Goal: Task Accomplishment & Management: Manage account settings

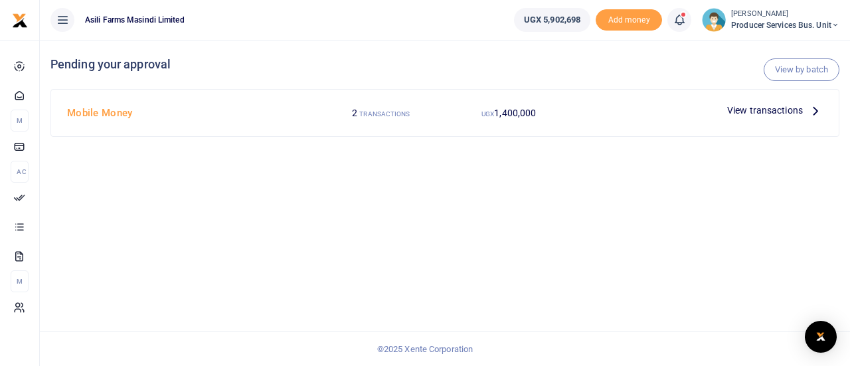
click at [765, 112] on span "View transactions" at bounding box center [765, 110] width 76 height 15
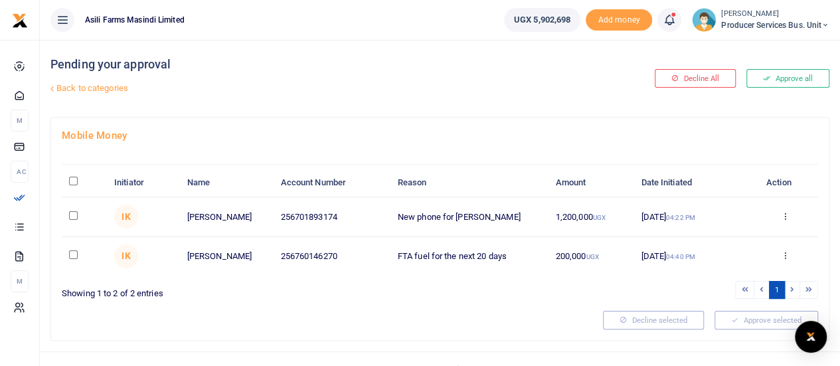
click at [70, 215] on input "checkbox" at bounding box center [73, 215] width 9 height 9
checkbox input "true"
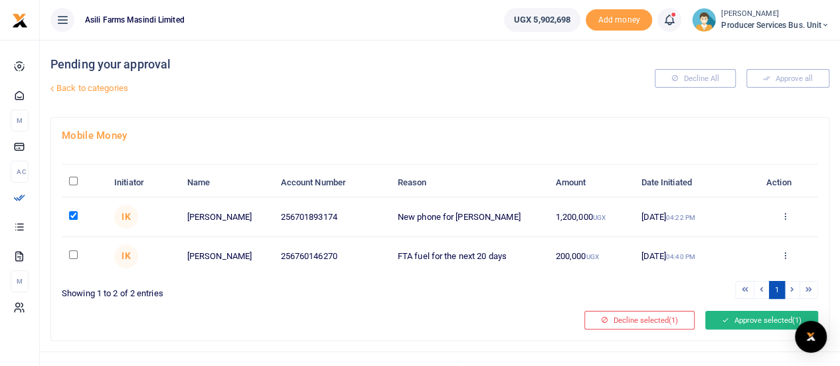
click at [733, 315] on button "Approve selected (1)" at bounding box center [761, 320] width 113 height 19
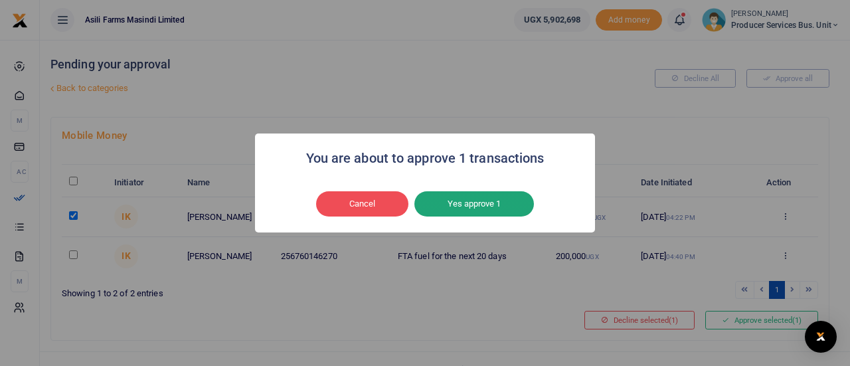
click at [472, 202] on button "Yes approve 1" at bounding box center [474, 203] width 120 height 25
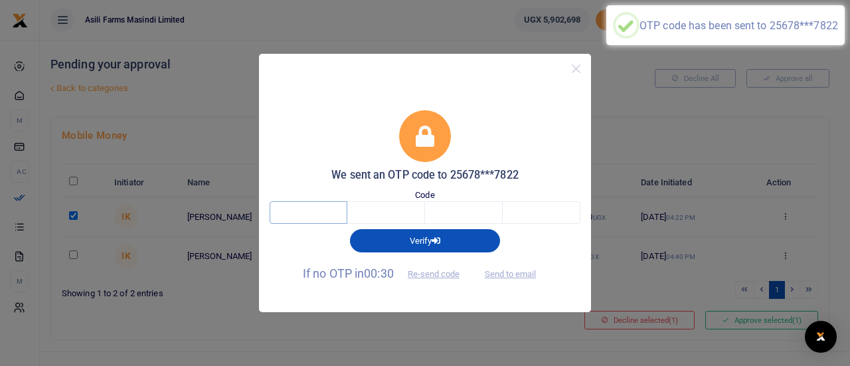
click at [329, 215] on input "text" at bounding box center [309, 212] width 78 height 23
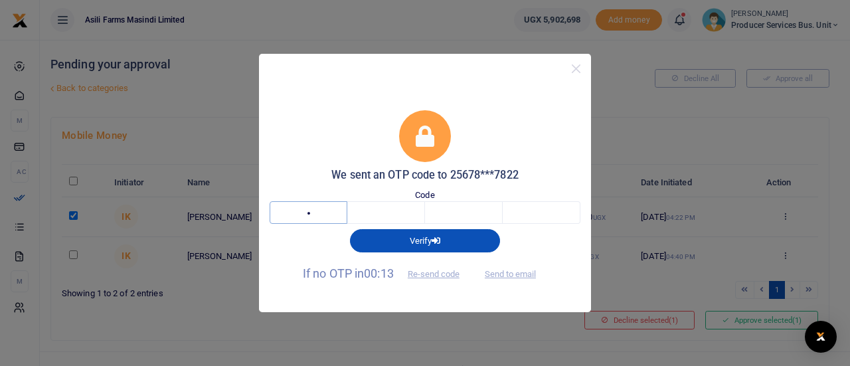
type input "7"
type input "9"
type input "2"
type input "5"
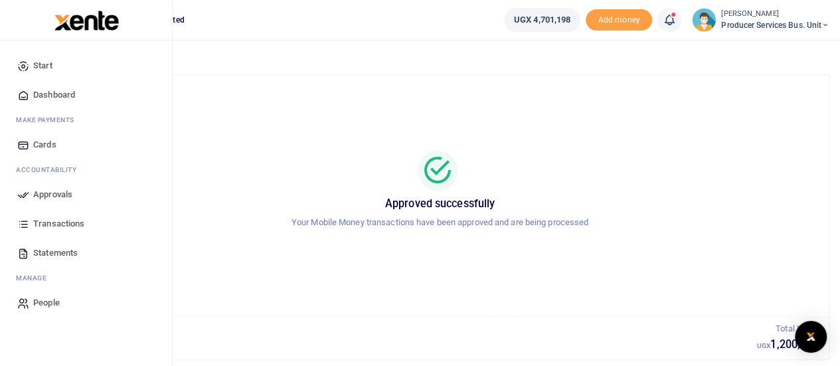
click at [46, 62] on span "Start" at bounding box center [42, 65] width 19 height 13
